Goal: Task Accomplishment & Management: Manage account settings

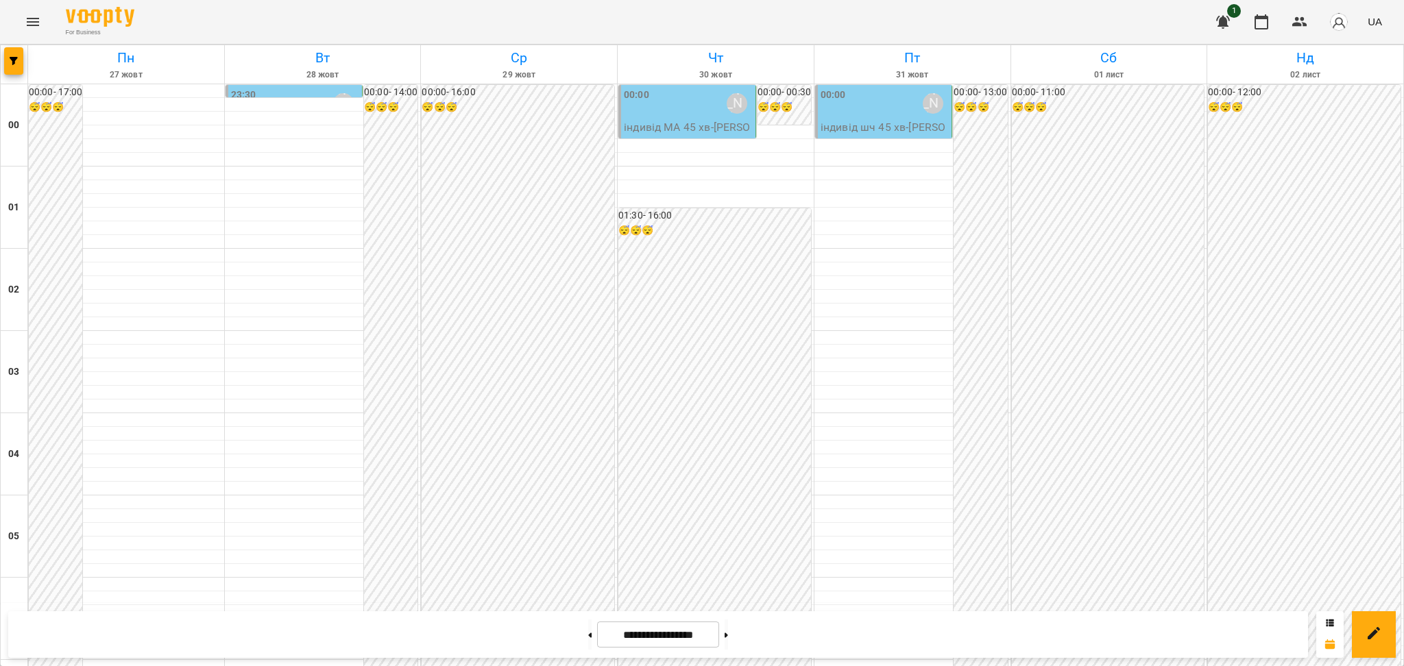
scroll to position [1257, 0]
click at [588, 637] on button at bounding box center [589, 635] width 3 height 30
click at [588, 638] on button at bounding box center [589, 635] width 3 height 30
type input "**********"
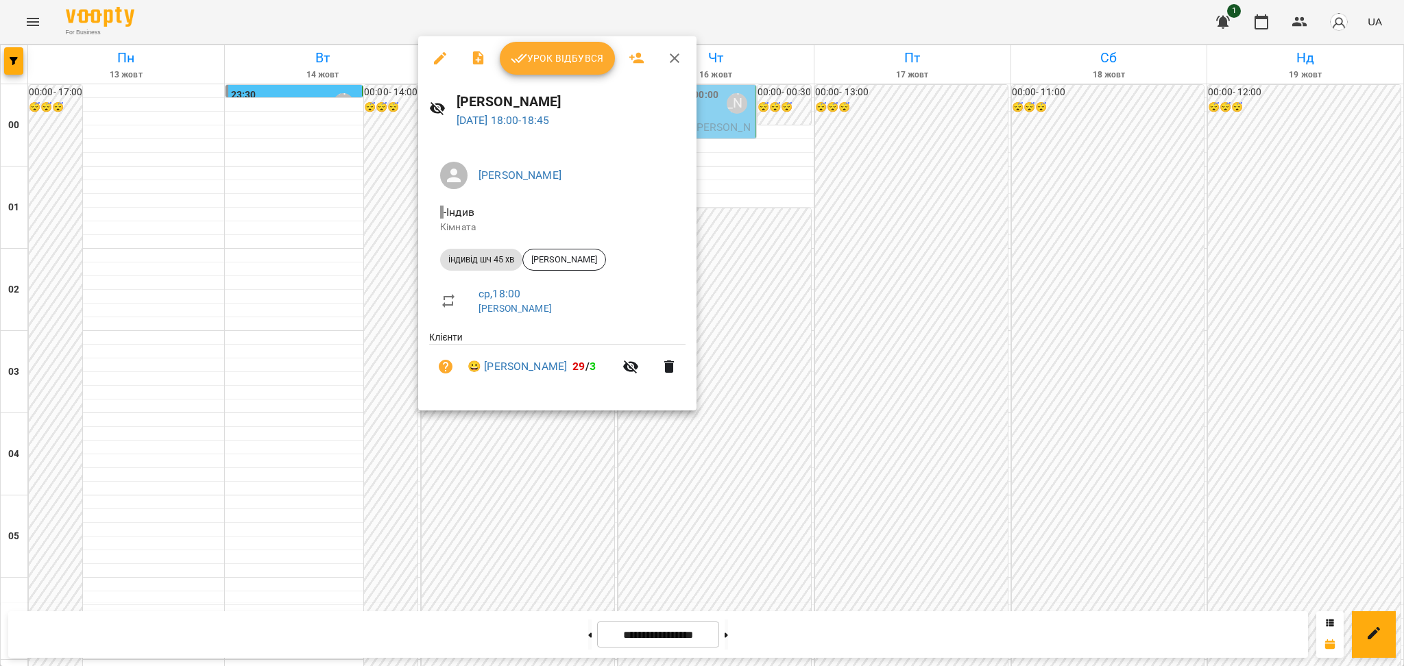
click at [571, 57] on span "Урок відбувся" at bounding box center [557, 58] width 93 height 16
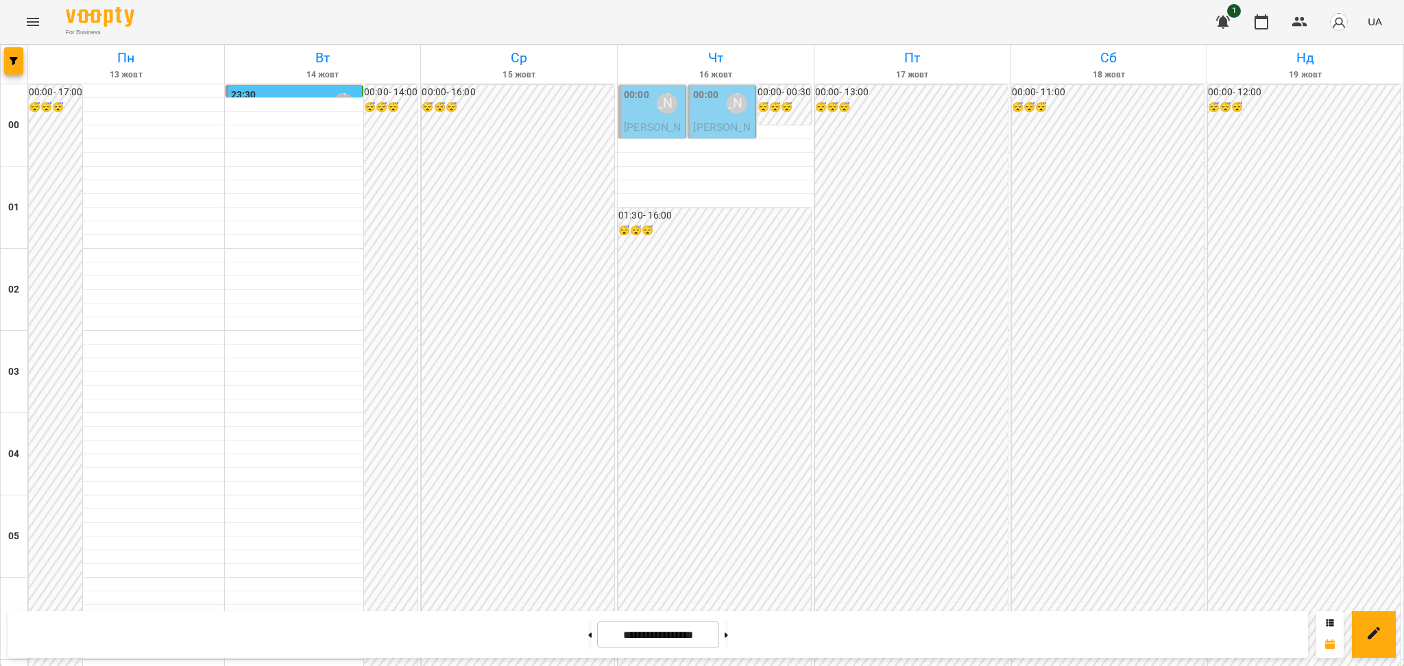
scroll to position [1362, 0]
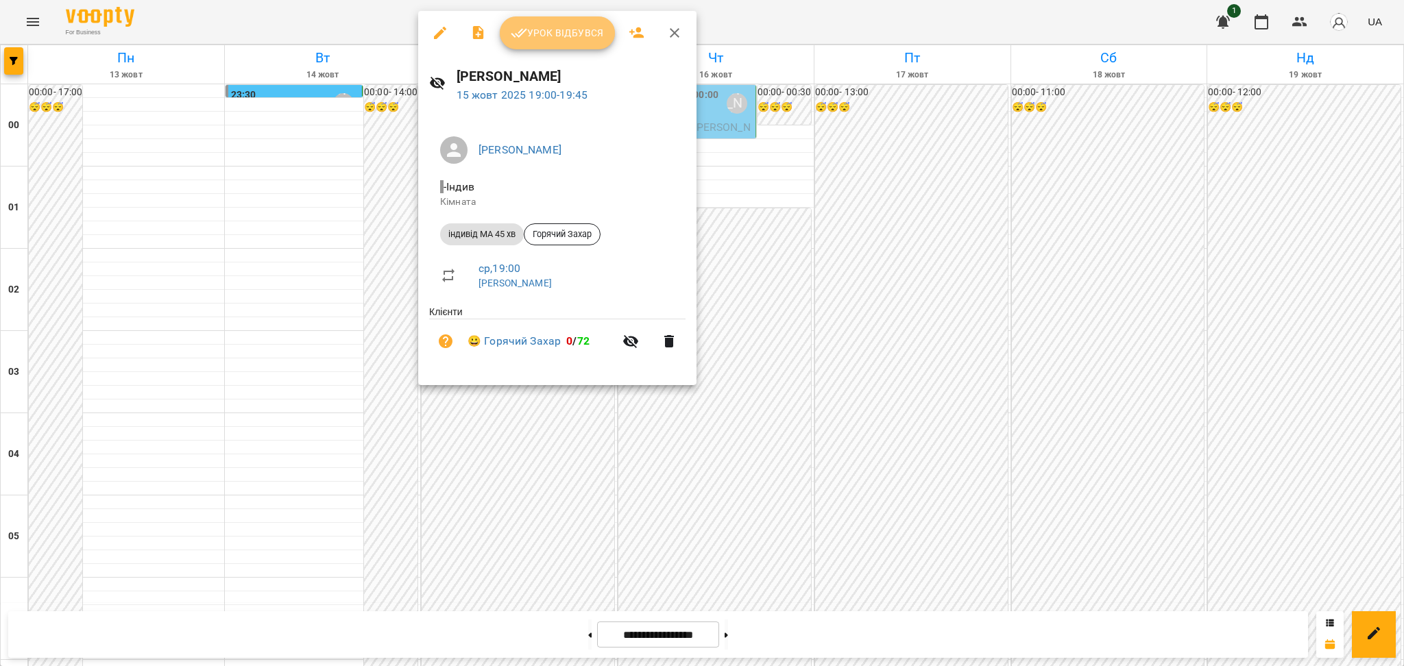
click at [553, 32] on span "Урок відбувся" at bounding box center [557, 33] width 93 height 16
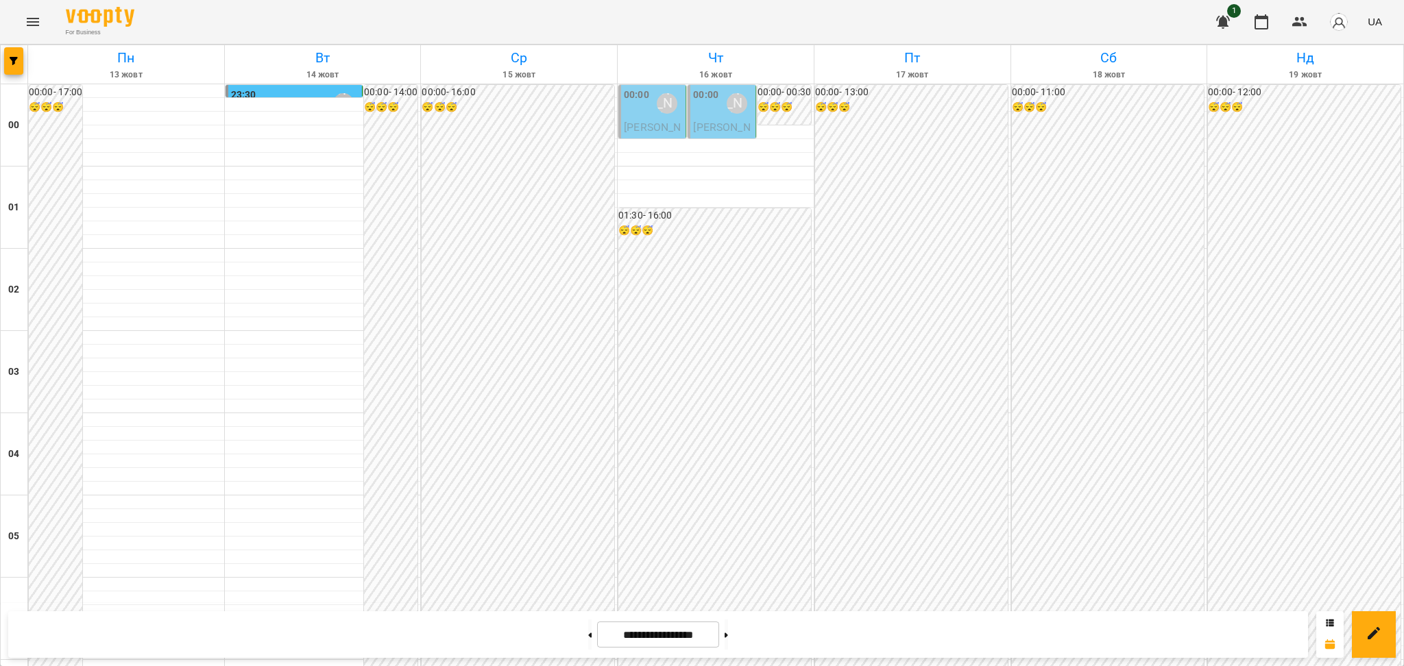
scroll to position [1453, 0]
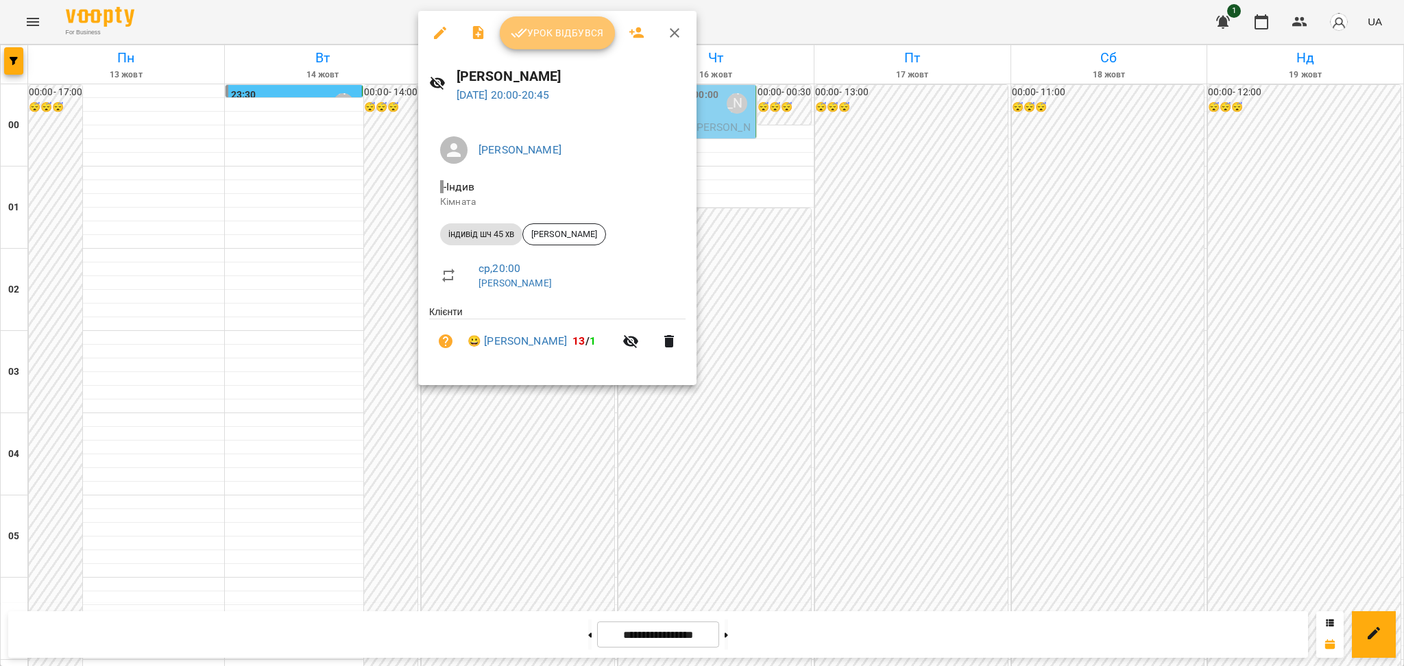
click at [561, 32] on span "Урок відбувся" at bounding box center [557, 33] width 93 height 16
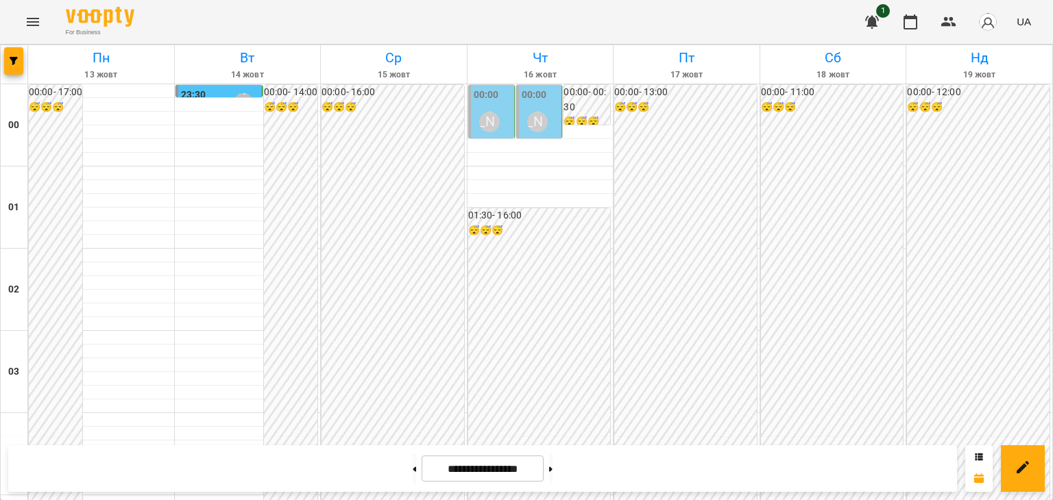
scroll to position [1483, 0]
